Goal: Task Accomplishment & Management: Complete application form

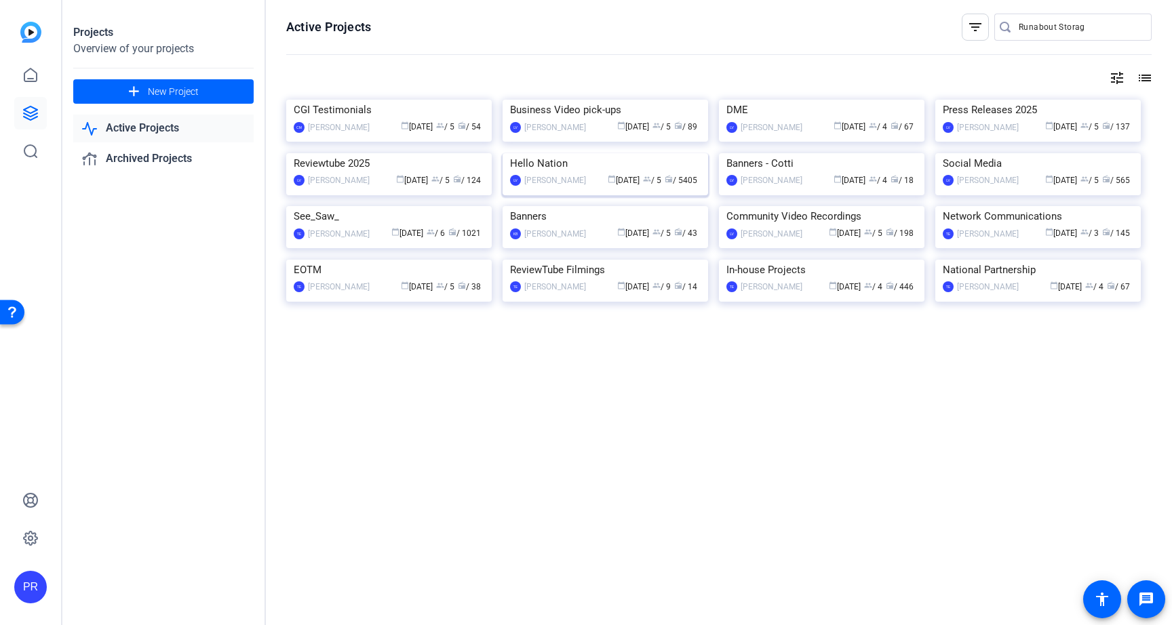
click at [608, 153] on img at bounding box center [604, 153] width 205 height 0
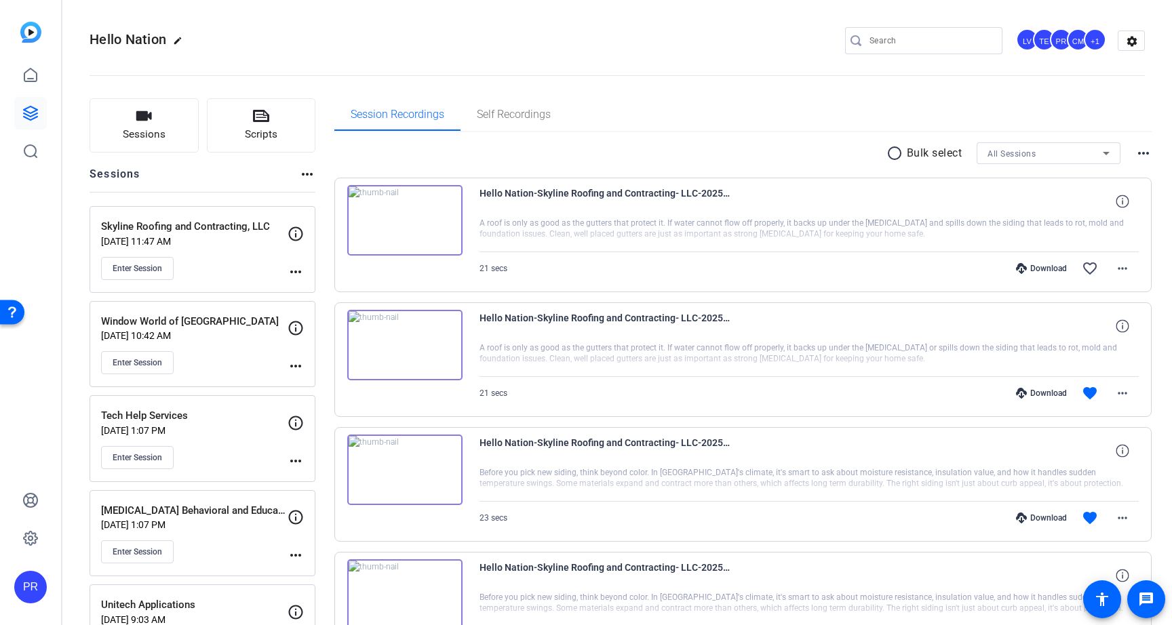
click at [890, 41] on input "Search" at bounding box center [930, 41] width 122 height 16
paste input "Runabout Storage"
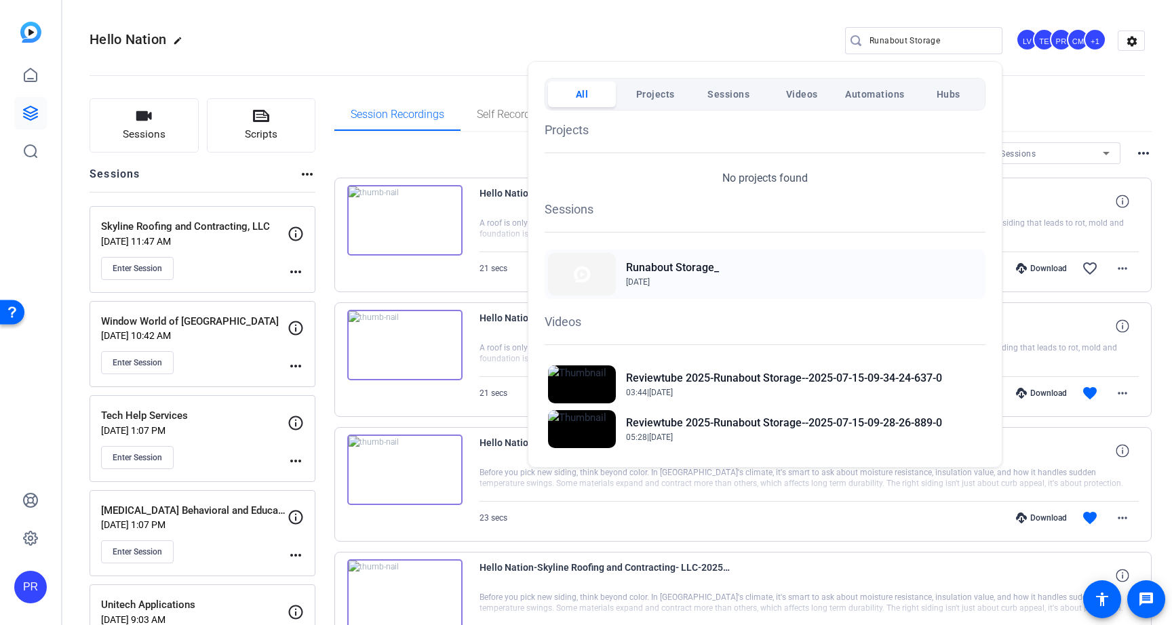
click at [702, 263] on h2 "Runabout Storage_" at bounding box center [672, 268] width 93 height 16
click at [956, 39] on div at bounding box center [586, 312] width 1172 height 625
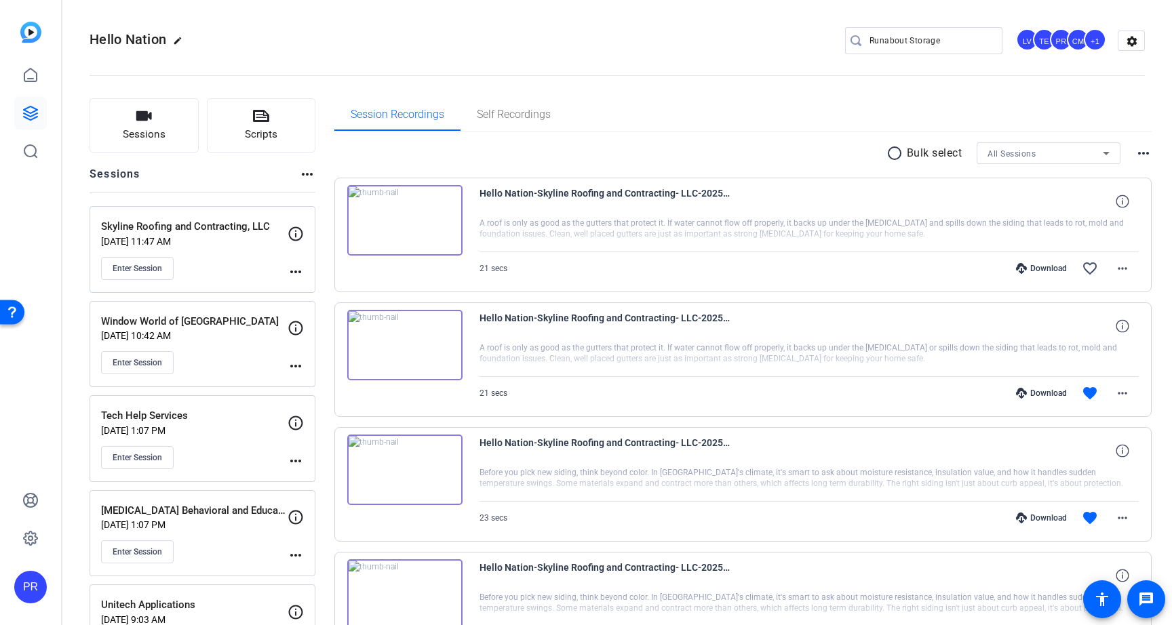
click at [956, 39] on input "Runabout Storage" at bounding box center [930, 41] width 122 height 16
paste input "Triple A Plaza"
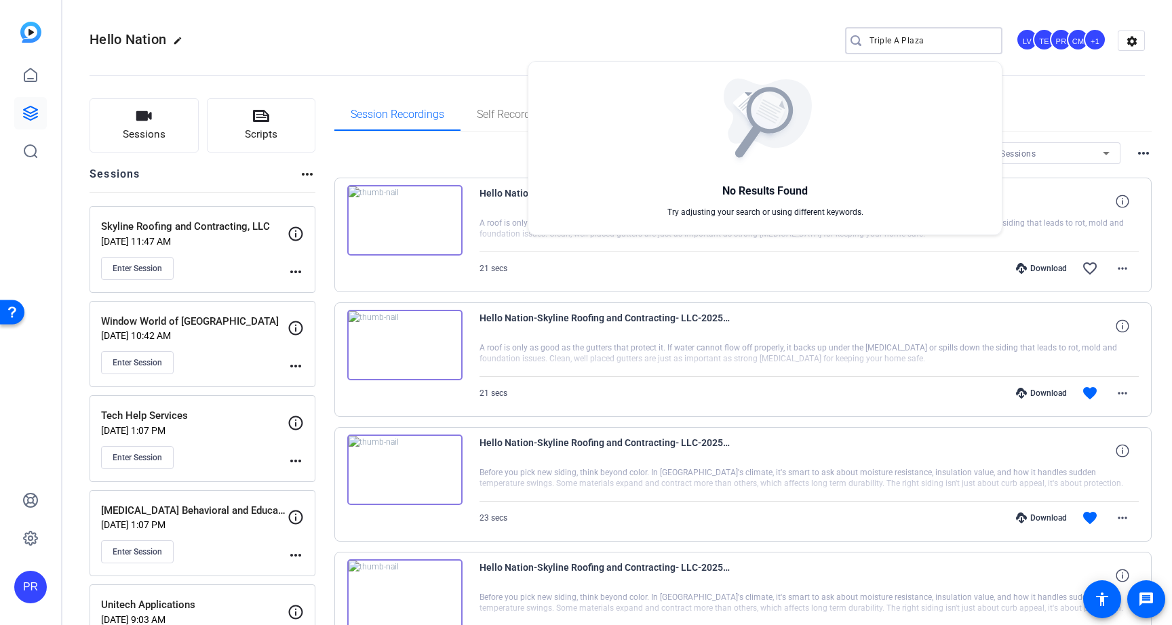
type input "Triple A Plaza"
click at [392, 34] on div at bounding box center [586, 312] width 1172 height 625
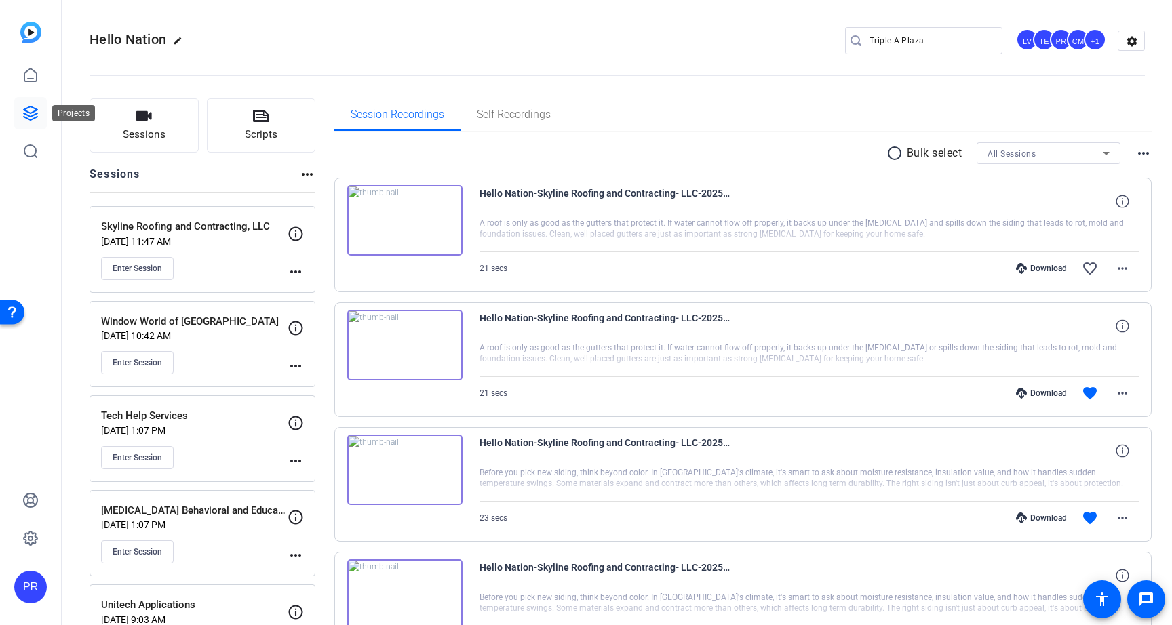
click at [35, 112] on icon at bounding box center [30, 113] width 16 height 16
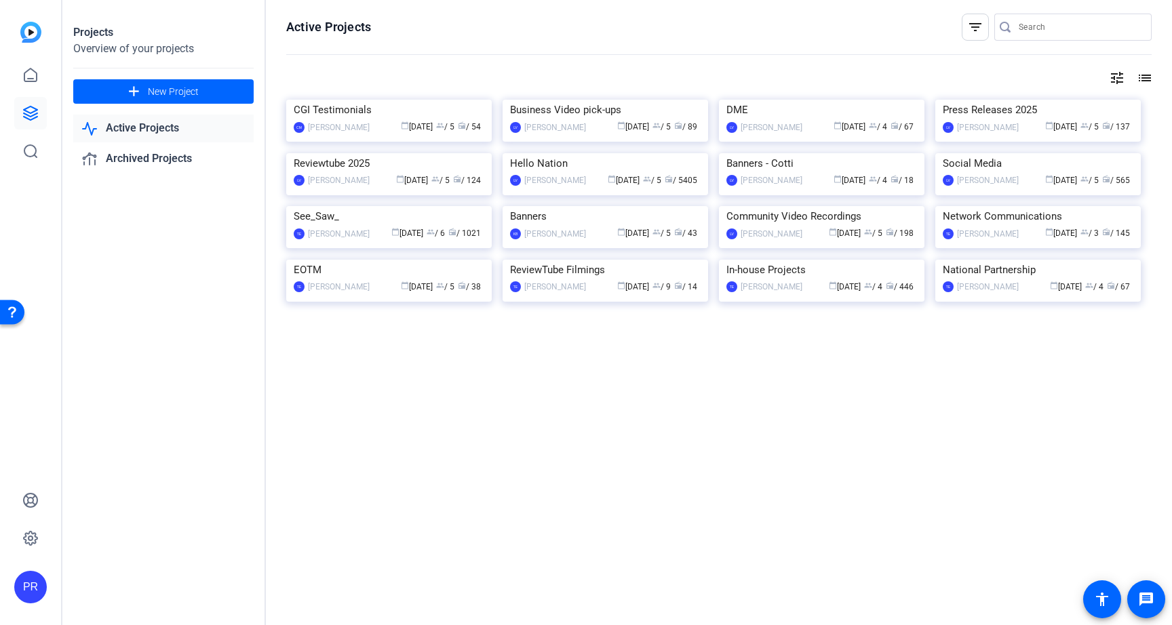
click at [1089, 23] on input "Search" at bounding box center [1079, 27] width 122 height 16
paste input "Triple A Plaza"
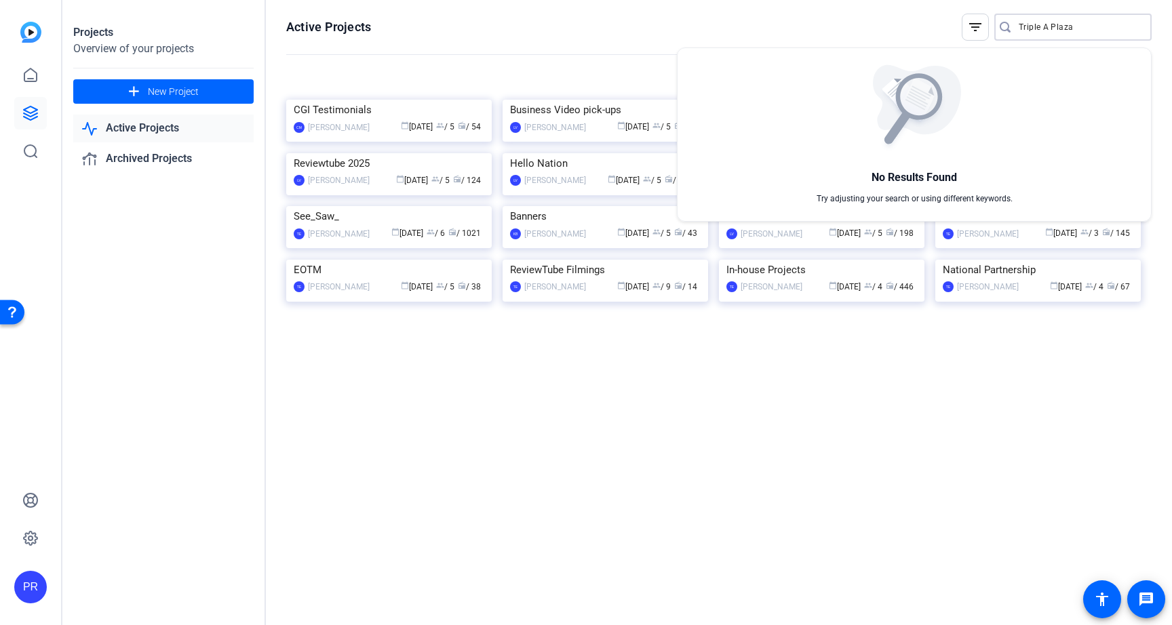
type input "Triple A Plaza"
click at [364, 325] on div at bounding box center [586, 312] width 1172 height 625
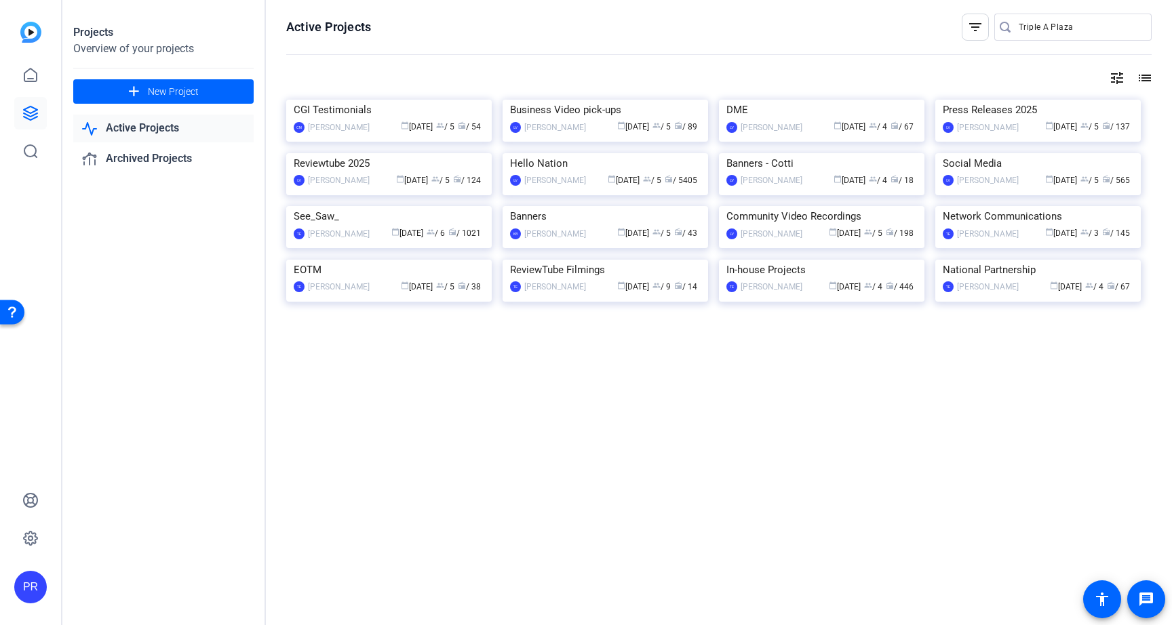
click at [364, 153] on img at bounding box center [388, 153] width 205 height 0
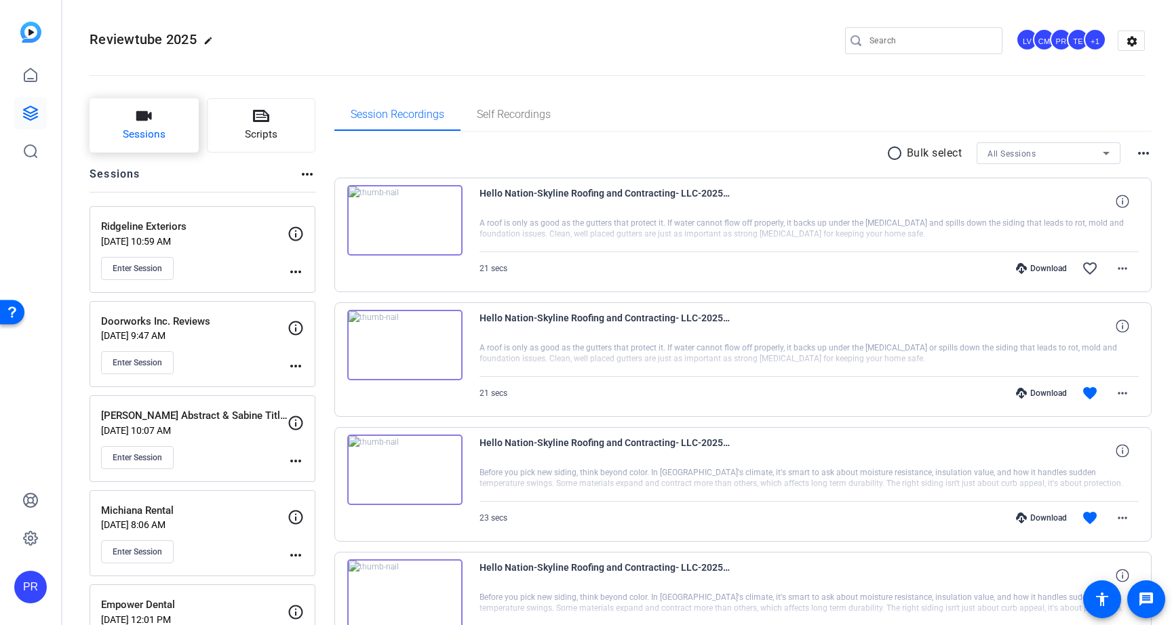
click at [132, 119] on button "Sessions" at bounding box center [144, 125] width 109 height 54
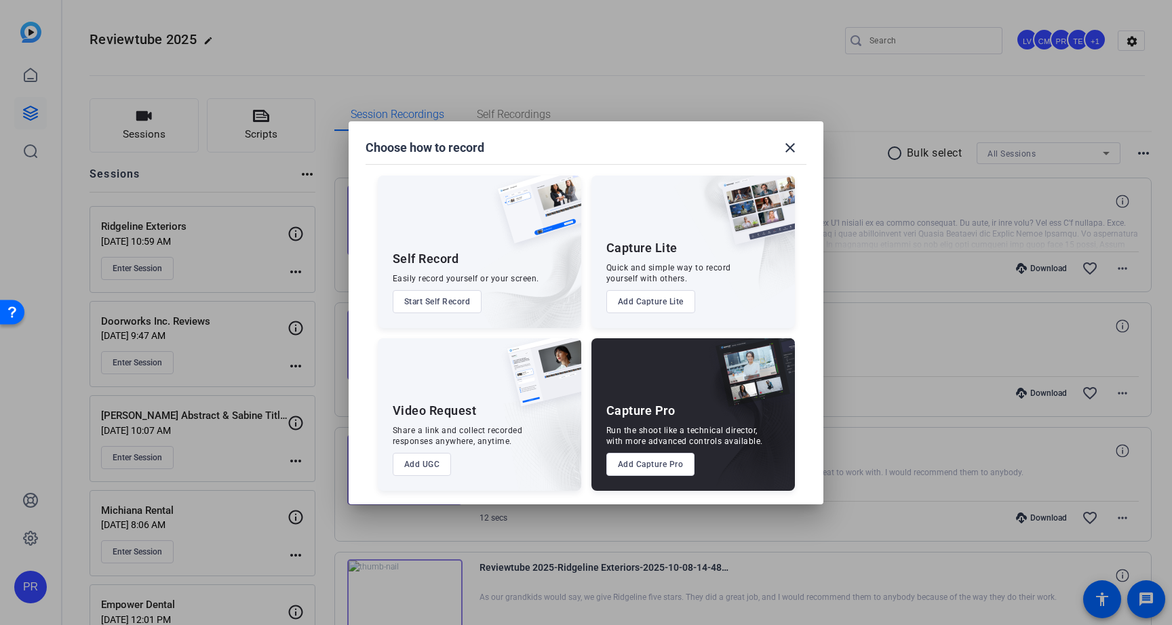
click at [673, 461] on button "Add Capture Pro" at bounding box center [650, 464] width 89 height 23
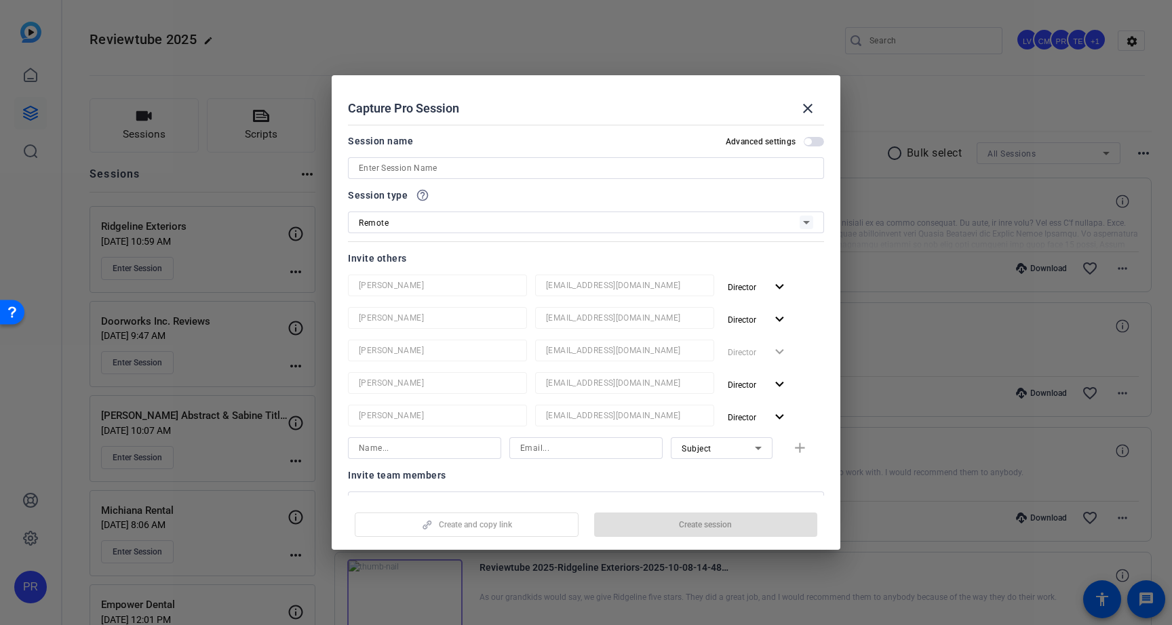
click at [574, 165] on input at bounding box center [586, 168] width 454 height 16
paste input "Triple A Plaza"
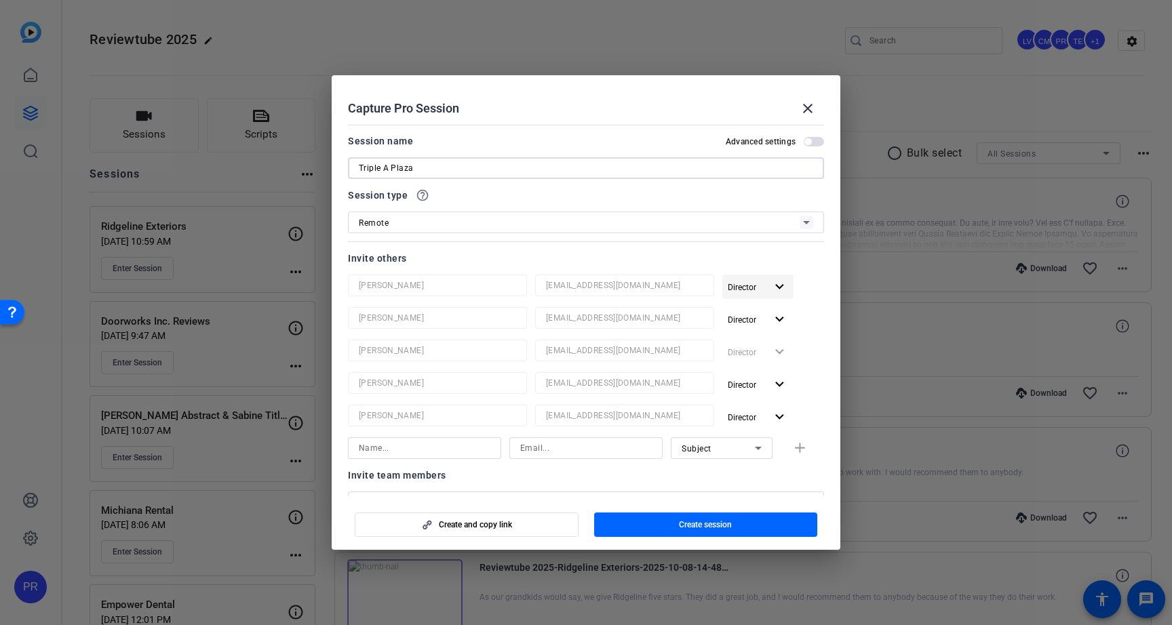
type input "Triple A Plaza"
click at [779, 296] on span "button" at bounding box center [757, 287] width 71 height 33
click at [776, 340] on span "Remove User" at bounding box center [758, 338] width 50 height 9
click at [776, 279] on mat-icon "expand_more" at bounding box center [779, 287] width 17 height 17
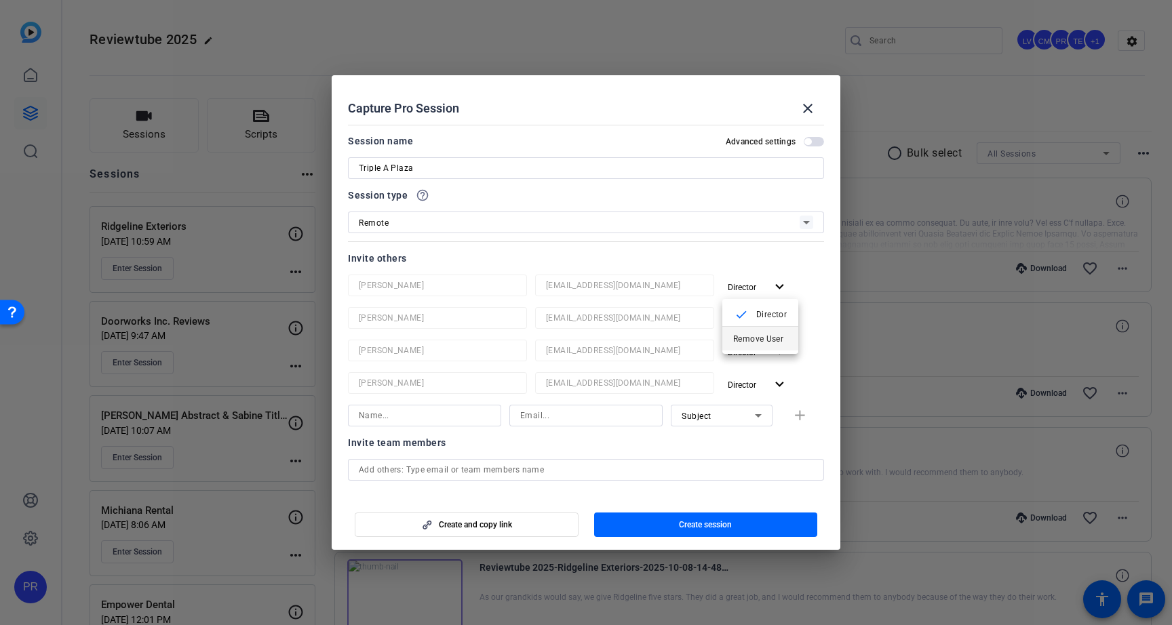
click at [776, 333] on span "Remove User" at bounding box center [760, 339] width 54 height 16
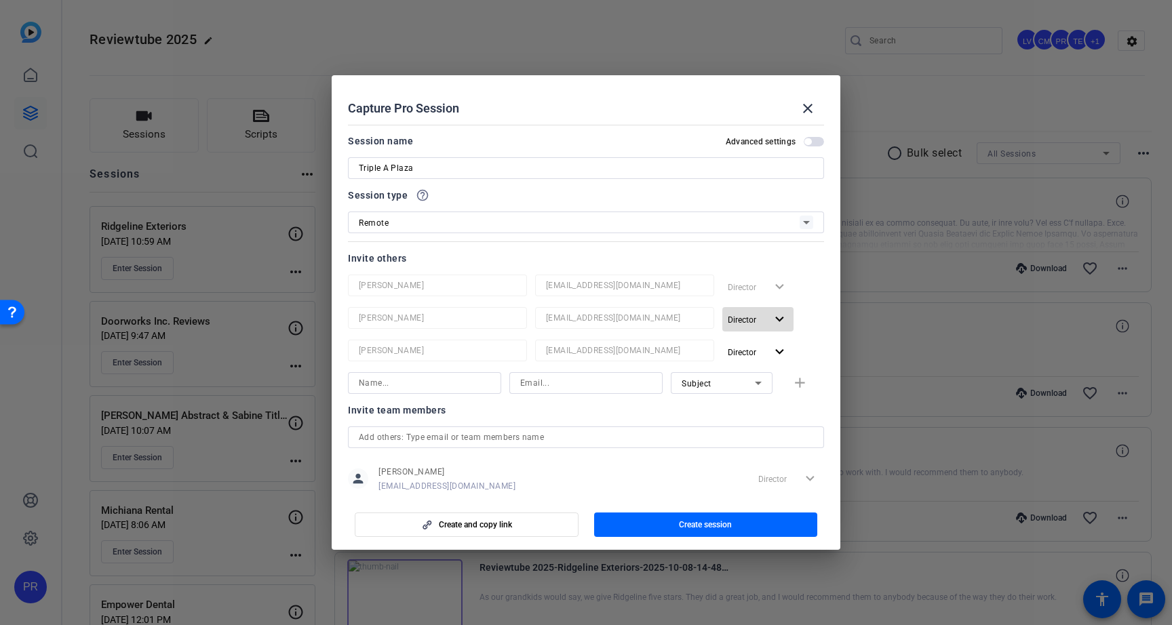
click at [776, 319] on mat-icon "expand_more" at bounding box center [779, 319] width 17 height 17
click at [776, 361] on button "Remove User" at bounding box center [760, 371] width 76 height 24
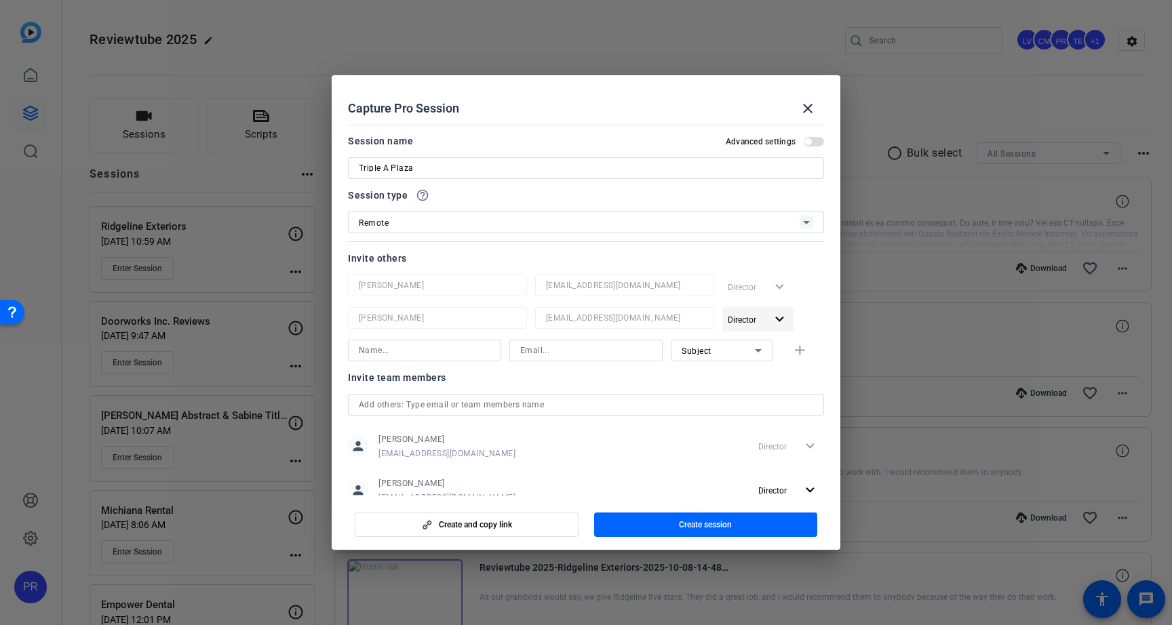
click at [776, 327] on span "button" at bounding box center [757, 319] width 71 height 33
click at [775, 370] on span "Remove User" at bounding box center [758, 371] width 50 height 9
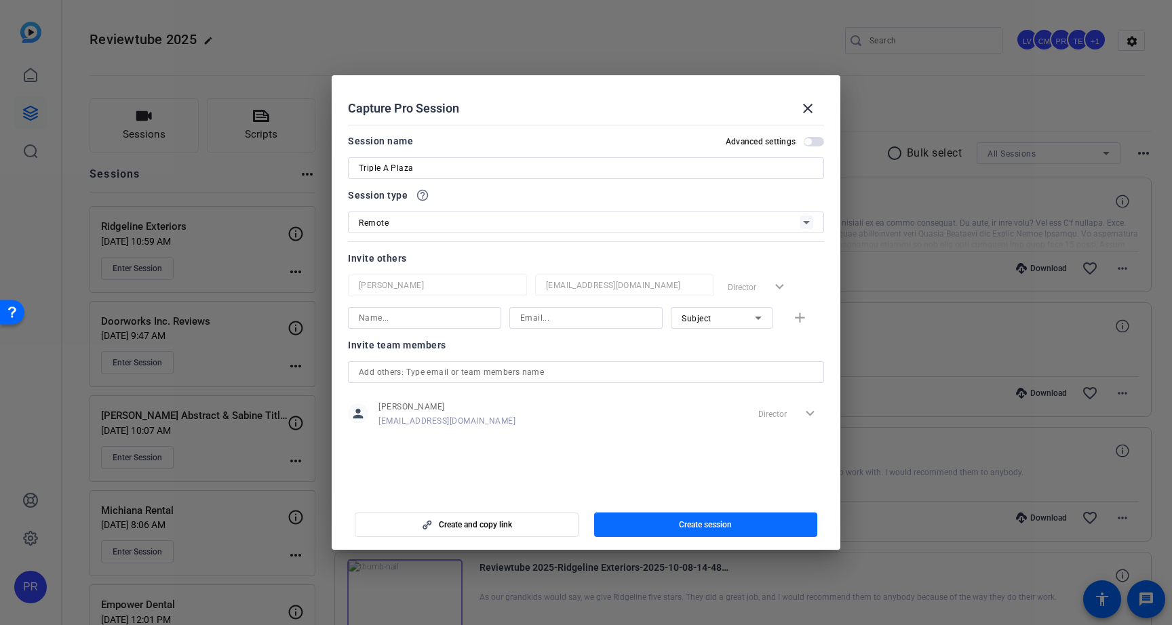
click at [711, 518] on span "button" at bounding box center [706, 525] width 224 height 33
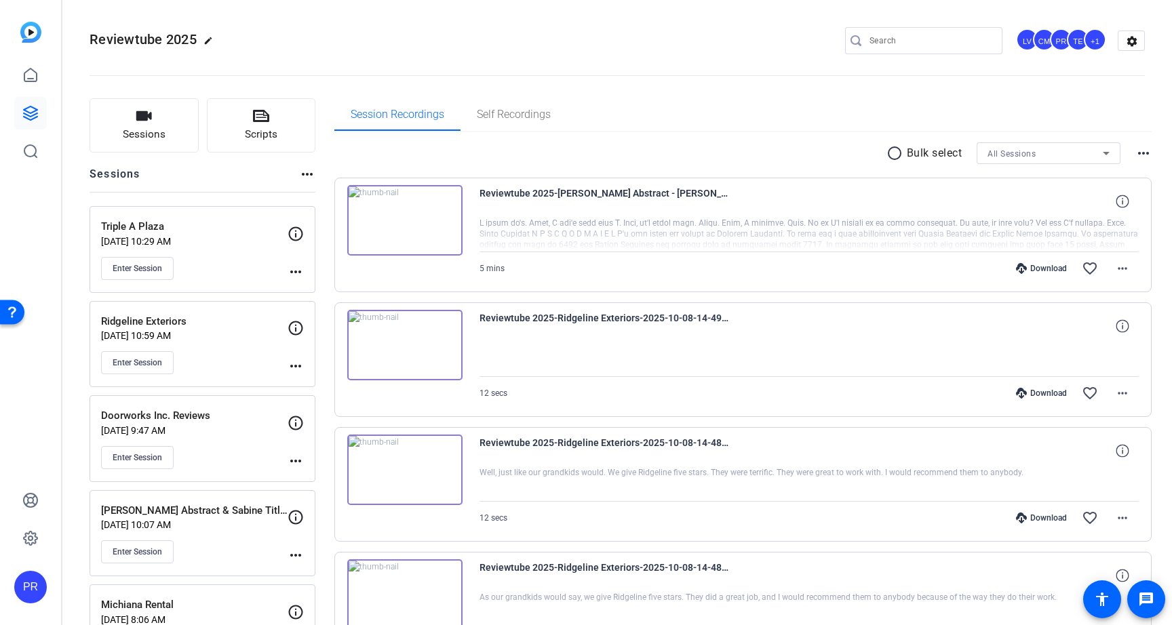
click at [294, 275] on mat-icon "more_horiz" at bounding box center [295, 272] width 16 height 16
click at [299, 285] on span "Edit Session" at bounding box center [329, 291] width 62 height 16
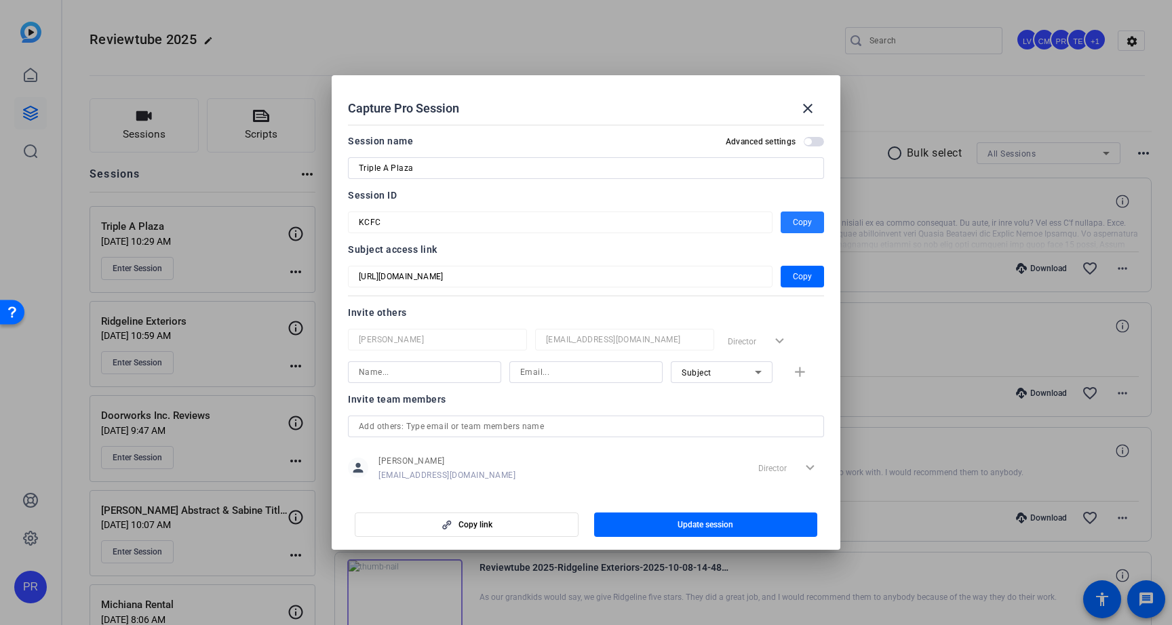
click at [806, 222] on span "Copy" at bounding box center [802, 222] width 19 height 16
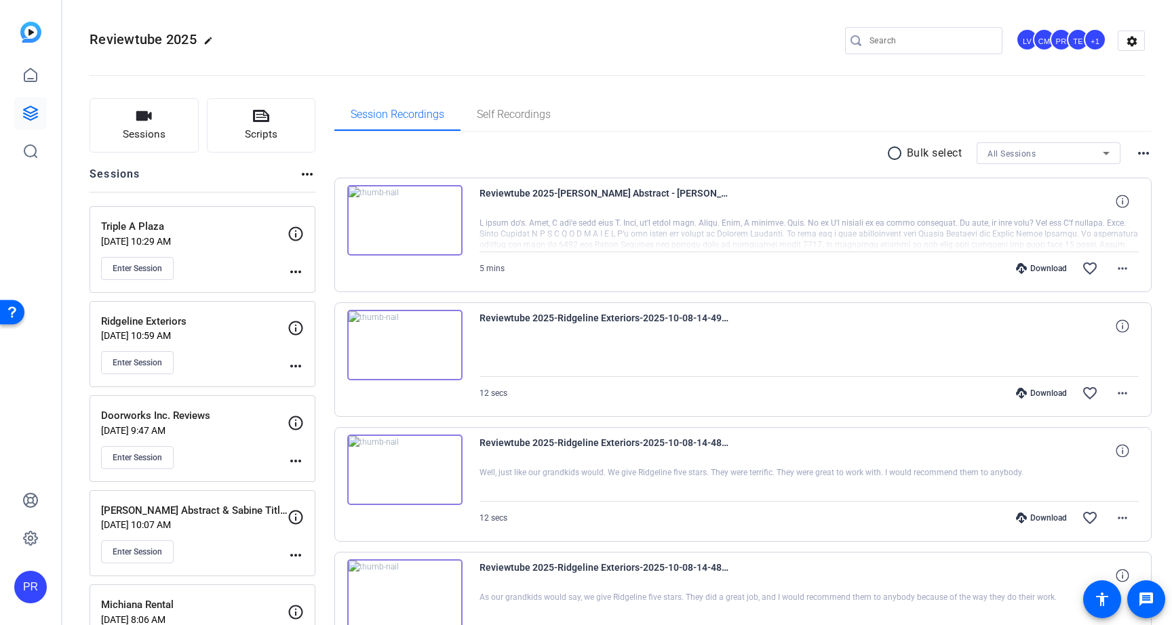
click at [918, 35] on input "Search" at bounding box center [930, 41] width 122 height 16
paste input "A. W. Masonry & Restoration"
type input "A. W. Masonry & Restoration"
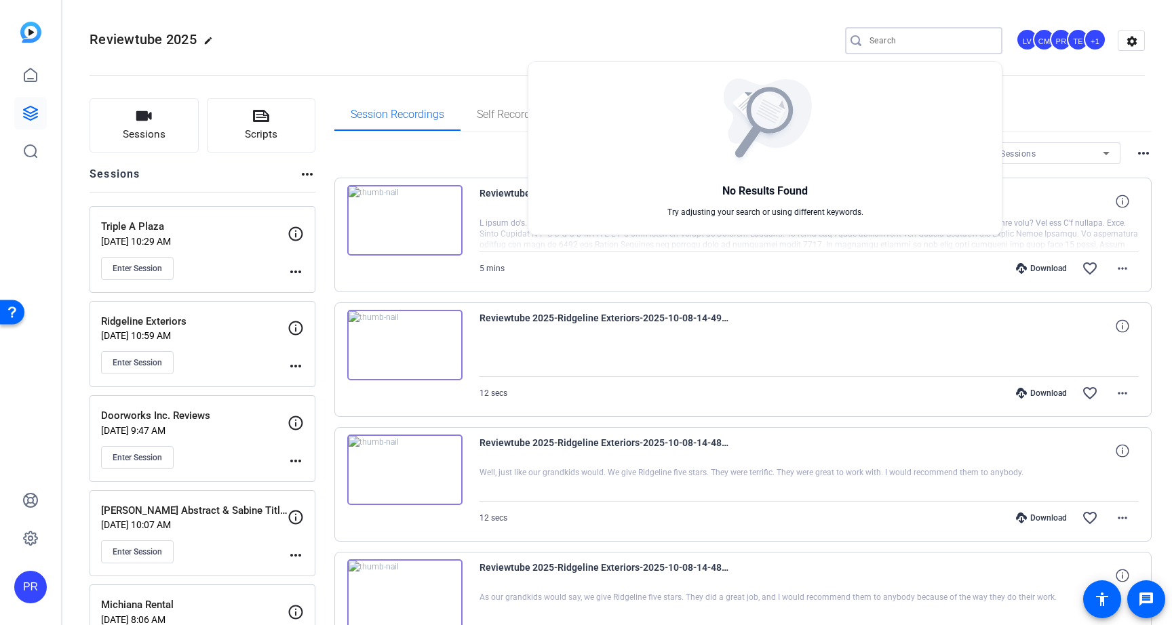
click at [34, 112] on div at bounding box center [586, 312] width 1172 height 625
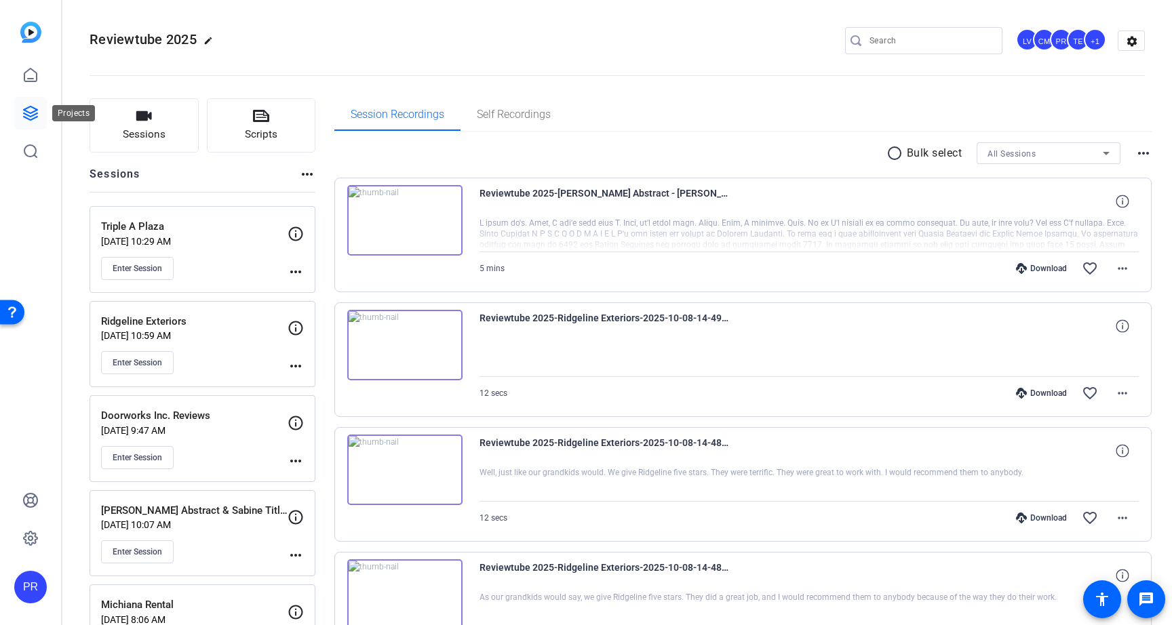
click at [34, 112] on icon at bounding box center [30, 113] width 16 height 16
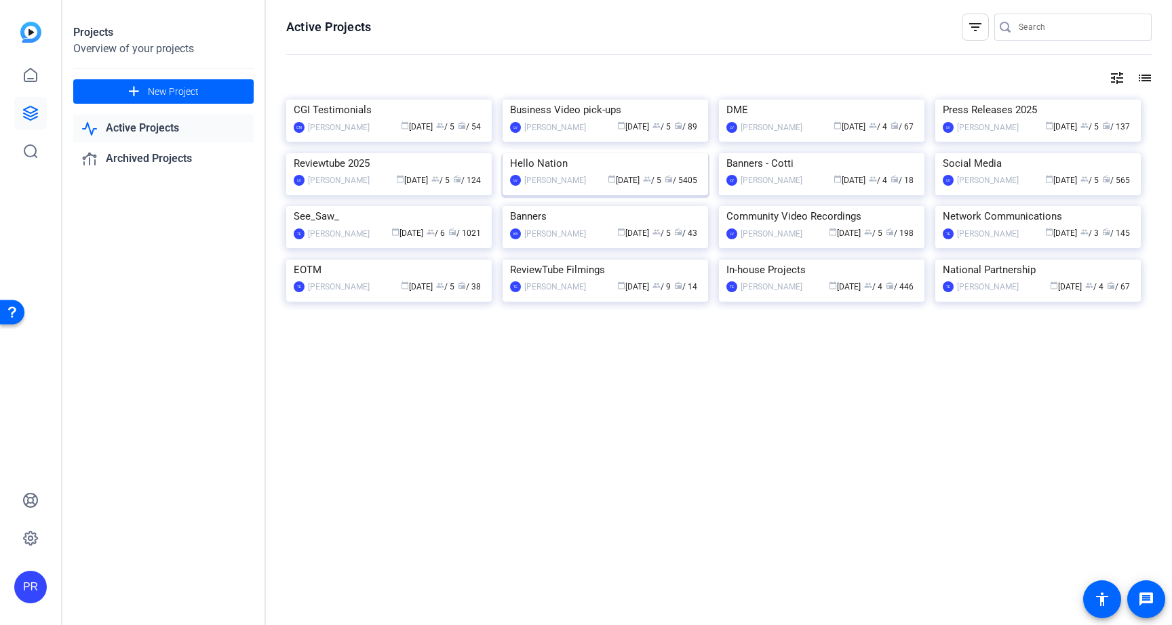
click at [515, 153] on img at bounding box center [604, 153] width 205 height 0
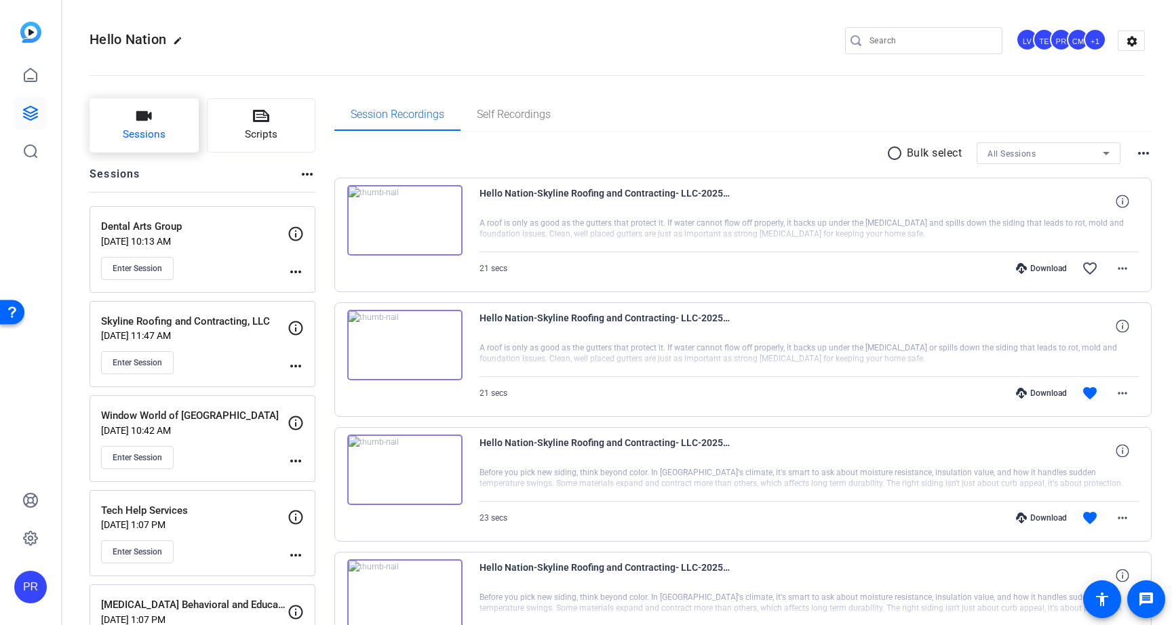
click at [155, 127] on span "Sessions" at bounding box center [144, 135] width 43 height 16
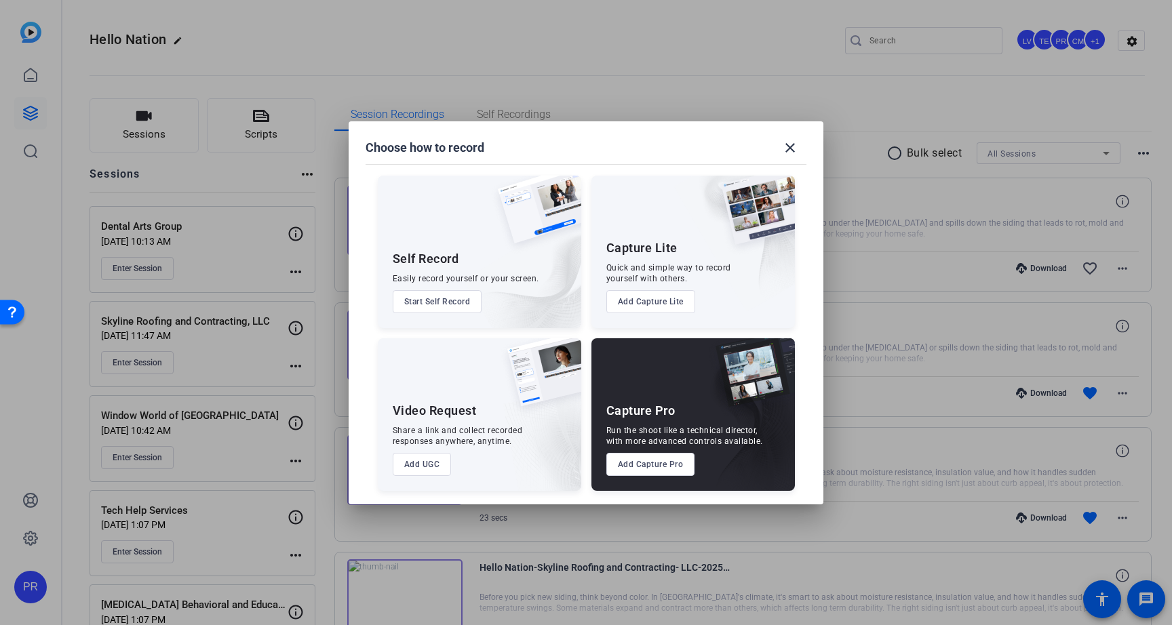
click at [627, 463] on button "Add Capture Pro" at bounding box center [650, 464] width 89 height 23
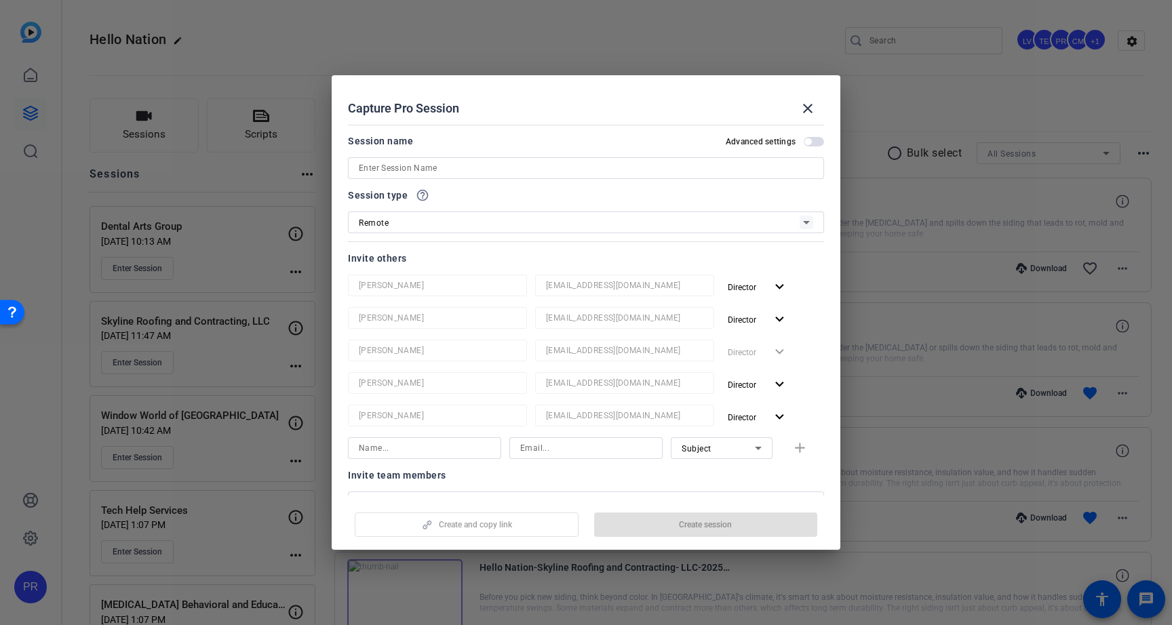
click at [506, 170] on input at bounding box center [586, 168] width 454 height 16
paste input "A. W. Masonry & Restoration"
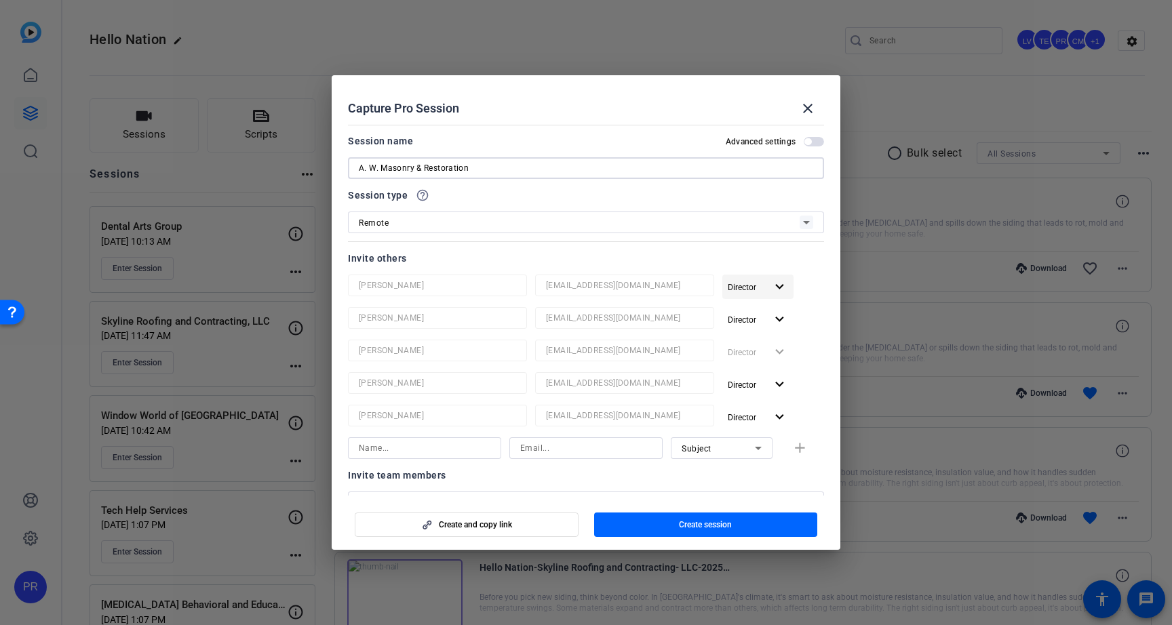
type input "A. W. Masonry & Restoration"
click at [757, 289] on span "Director" at bounding box center [747, 287] width 38 height 16
click at [693, 134] on div at bounding box center [586, 312] width 1172 height 625
click at [693, 517] on span "button" at bounding box center [706, 525] width 224 height 33
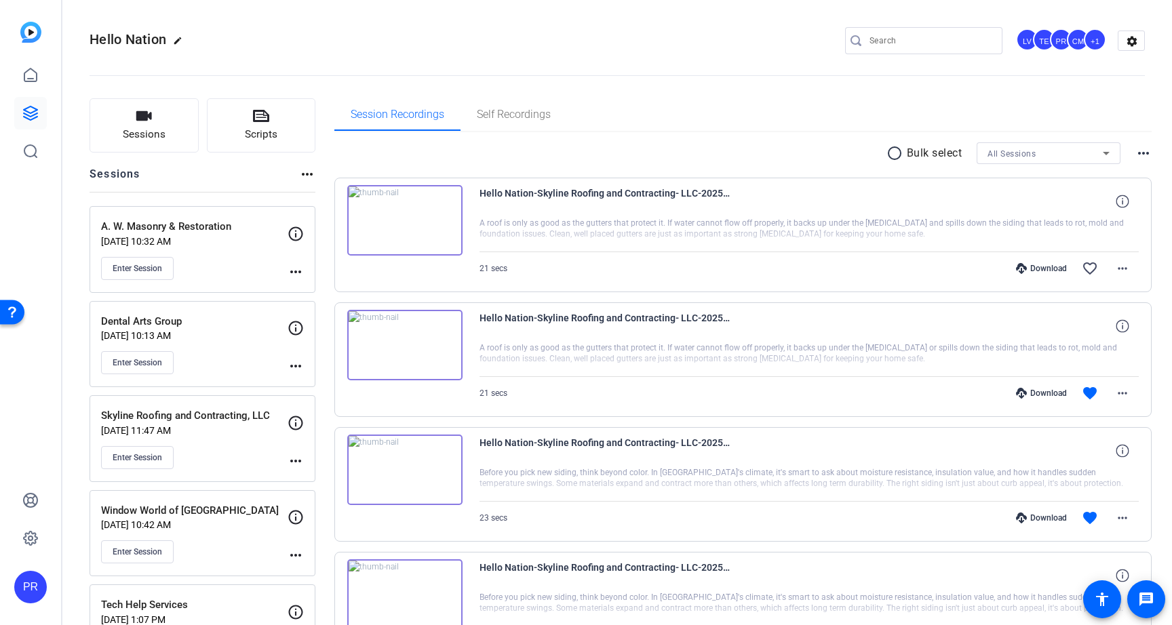
click at [296, 271] on mat-icon "more_horiz" at bounding box center [295, 272] width 16 height 16
click at [306, 286] on span "Edit Session" at bounding box center [329, 291] width 62 height 16
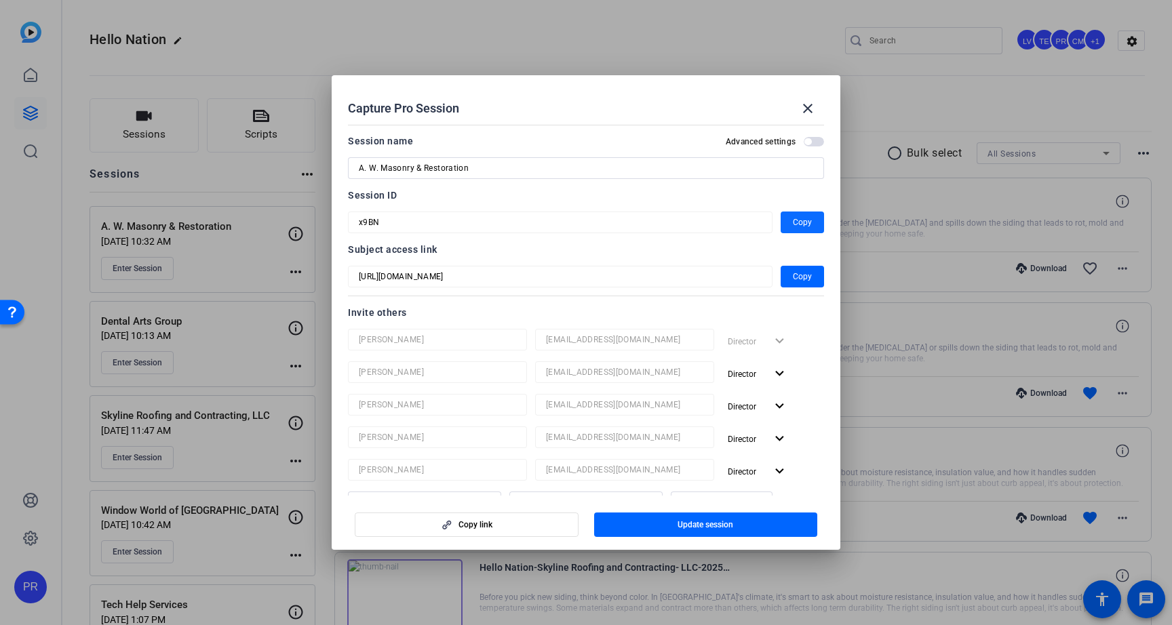
click at [804, 221] on span "Copy" at bounding box center [802, 222] width 19 height 16
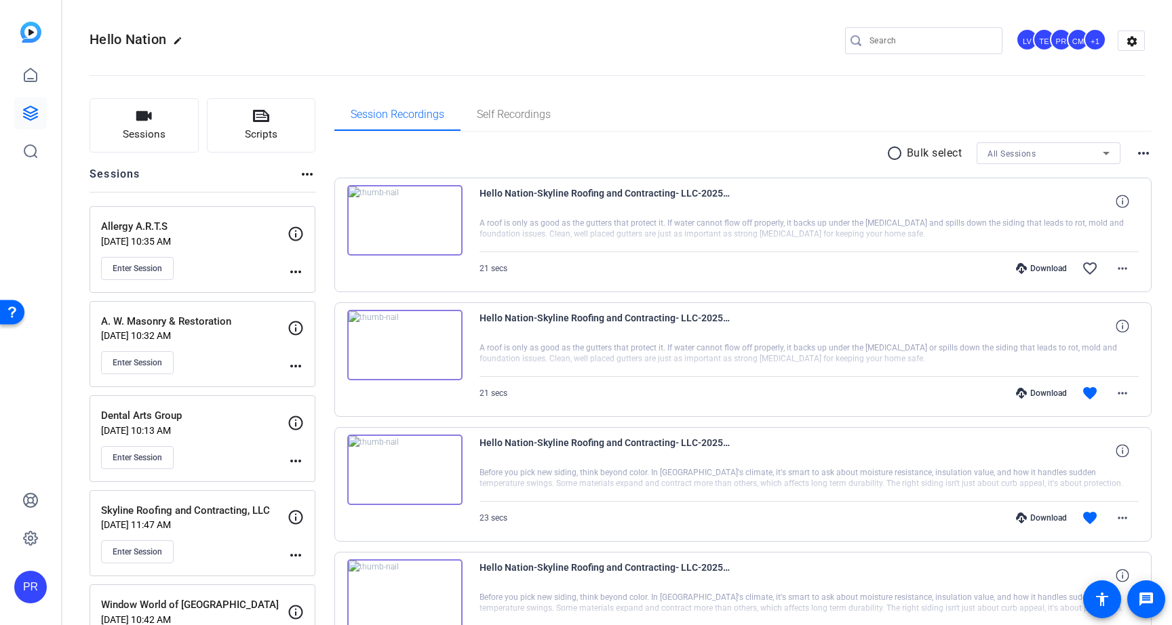
click at [299, 363] on mat-icon "more_horiz" at bounding box center [295, 366] width 16 height 16
click at [304, 379] on span "Edit Session" at bounding box center [329, 386] width 62 height 16
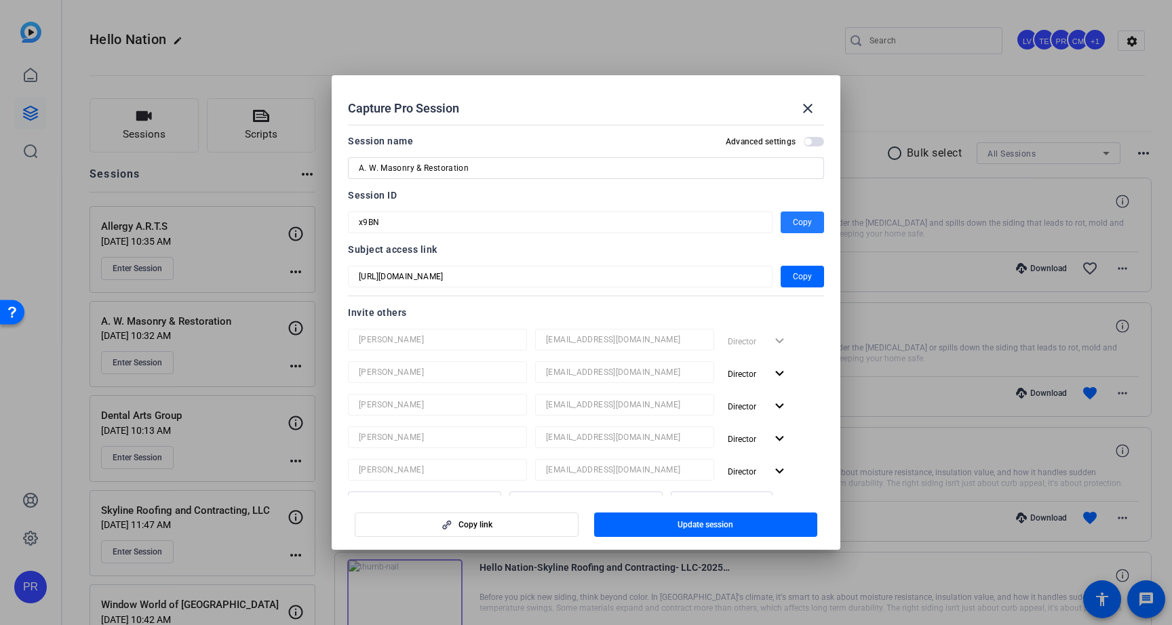
click at [790, 214] on span "button" at bounding box center [801, 222] width 43 height 33
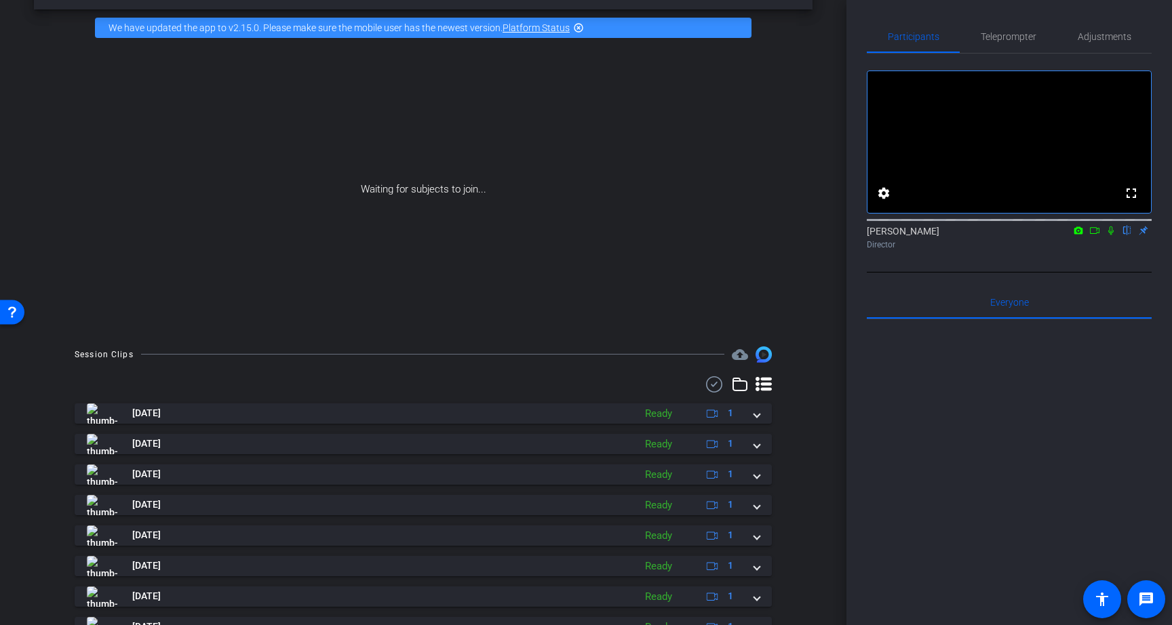
scroll to position [74, 0]
